Goal: Task Accomplishment & Management: Manage account settings

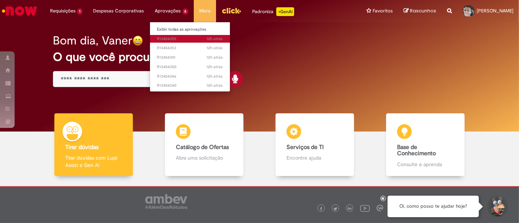
click at [170, 39] on span "12h atrás 12 horas atrás R13454355" at bounding box center [190, 39] width 66 height 6
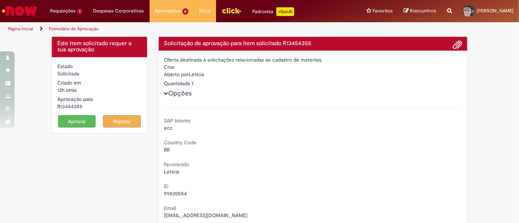
click at [78, 121] on button "Aprovar" at bounding box center [77, 121] width 38 height 12
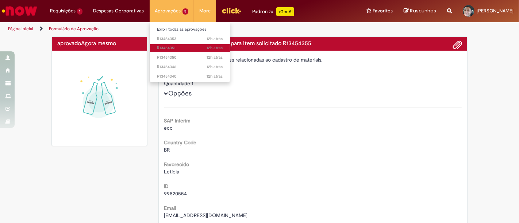
click at [167, 46] on span "12h atrás 12 horas atrás R13454351" at bounding box center [190, 48] width 66 height 6
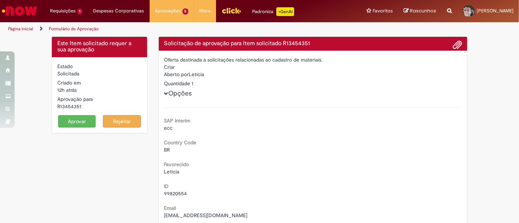
click at [71, 123] on button "Aprovar" at bounding box center [77, 121] width 38 height 12
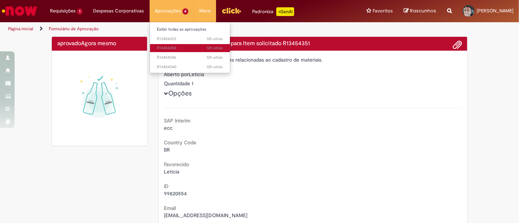
click at [167, 51] on link "12h atrás 12 horas atrás R13454350" at bounding box center [190, 48] width 80 height 8
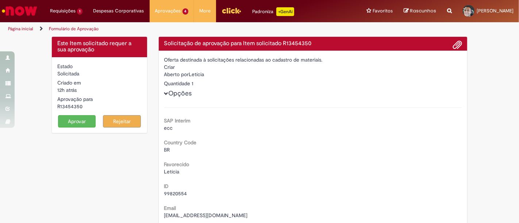
click at [69, 120] on button "Aprovar" at bounding box center [77, 121] width 38 height 12
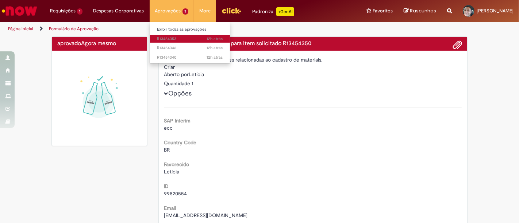
click at [169, 40] on span "12h atrás 12 horas atrás R13454353" at bounding box center [190, 39] width 66 height 6
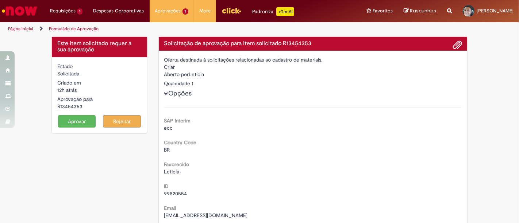
click at [76, 124] on button "Aprovar" at bounding box center [77, 121] width 38 height 12
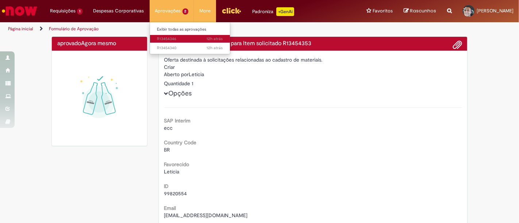
click at [167, 39] on span "12h atrás 12 horas atrás R13454346" at bounding box center [190, 39] width 66 height 6
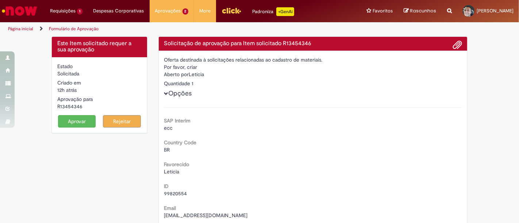
drag, startPoint x: 85, startPoint y: 111, endPoint x: 78, endPoint y: 116, distance: 8.8
click at [85, 111] on form "Estado Solicitada Criado em 12h atrás 12 horas atrás Aprovação para R13454346 A…" at bounding box center [99, 95] width 84 height 65
click at [74, 120] on button "Aprovar" at bounding box center [77, 121] width 38 height 12
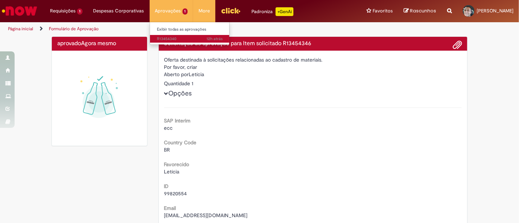
click at [161, 41] on span "12h atrás 12 horas atrás R13454340" at bounding box center [190, 39] width 66 height 6
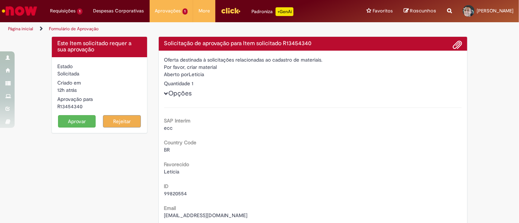
click at [82, 126] on button "Aprovar" at bounding box center [77, 121] width 38 height 12
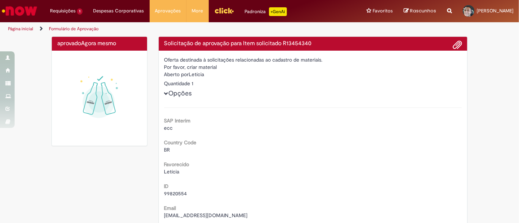
click at [224, 11] on img "Menu Cabeçalho" at bounding box center [224, 10] width 20 height 11
